Goal: Check status: Check status

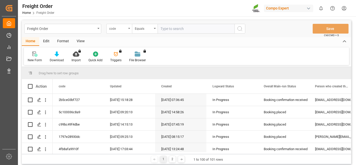
click at [123, 29] on div "code" at bounding box center [117, 28] width 17 height 6
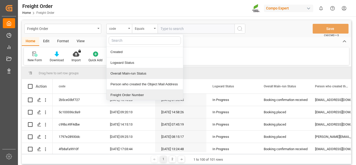
scroll to position [32, 0]
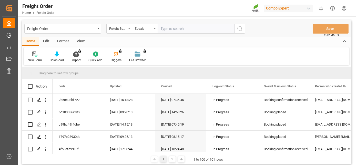
click at [172, 30] on input "text" at bounding box center [196, 29] width 77 height 10
paste input "6200000635"
type input "6200000635"
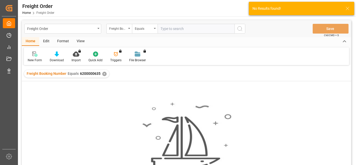
click at [102, 73] on div "✕" at bounding box center [104, 74] width 4 height 4
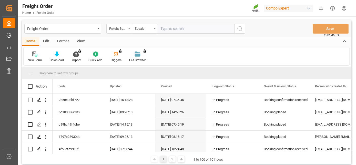
click at [129, 31] on div "Freight Booking Number" at bounding box center [119, 29] width 26 height 10
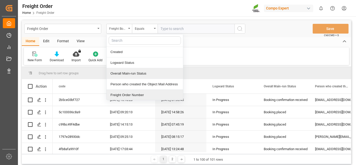
scroll to position [32, 0]
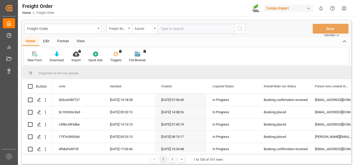
click at [183, 26] on input "text" at bounding box center [196, 29] width 77 height 10
paste input "6200000023"
type input "6200000023"
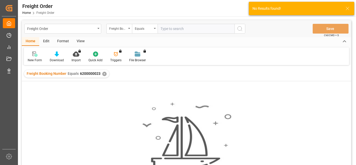
click at [104, 73] on div "✕" at bounding box center [104, 74] width 4 height 4
